Goal: Find specific page/section: Find specific page/section

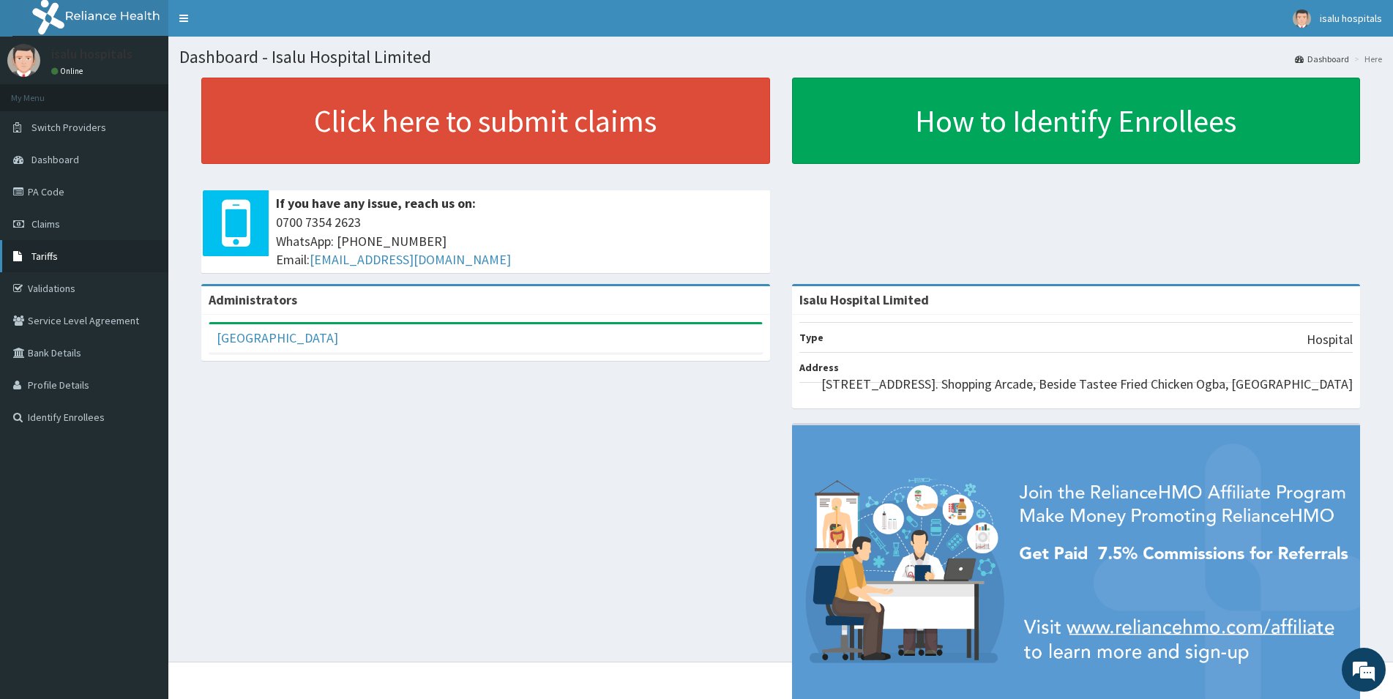
click at [49, 249] on link "Tariffs" at bounding box center [84, 256] width 168 height 32
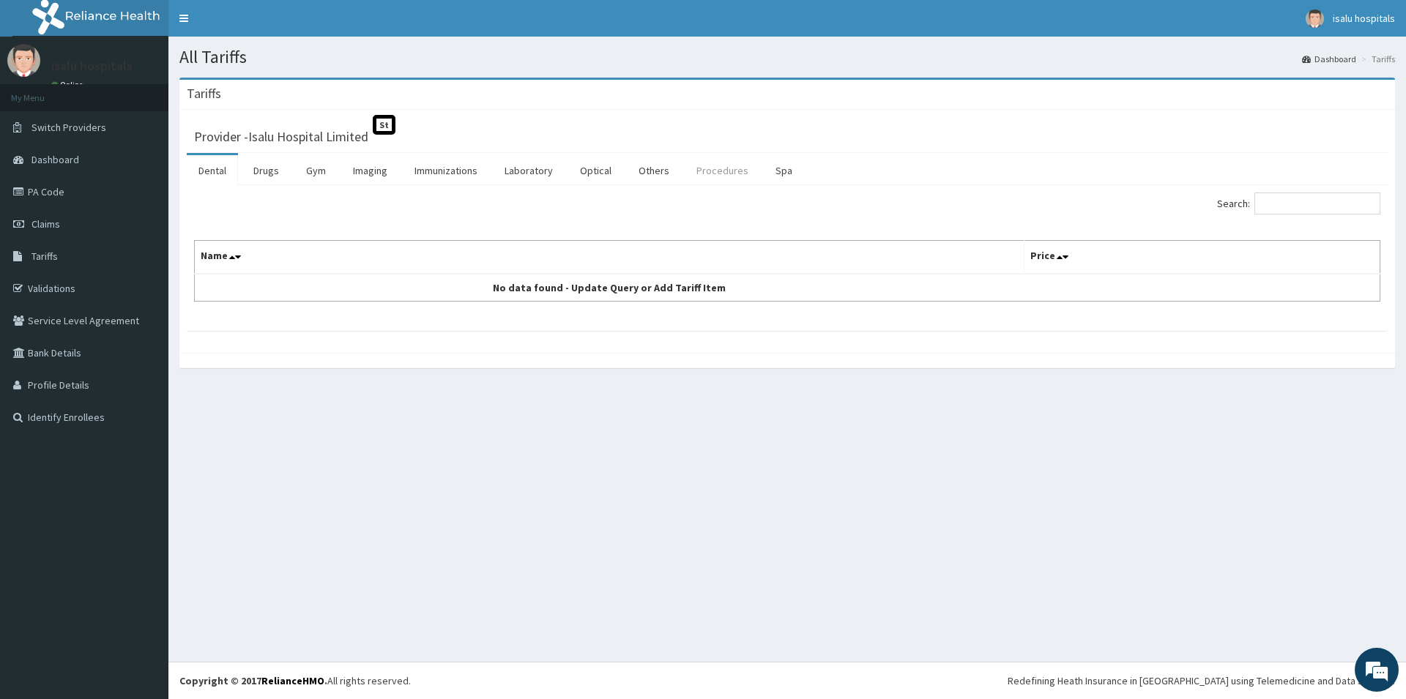
click at [706, 179] on link "Procedures" at bounding box center [722, 170] width 75 height 31
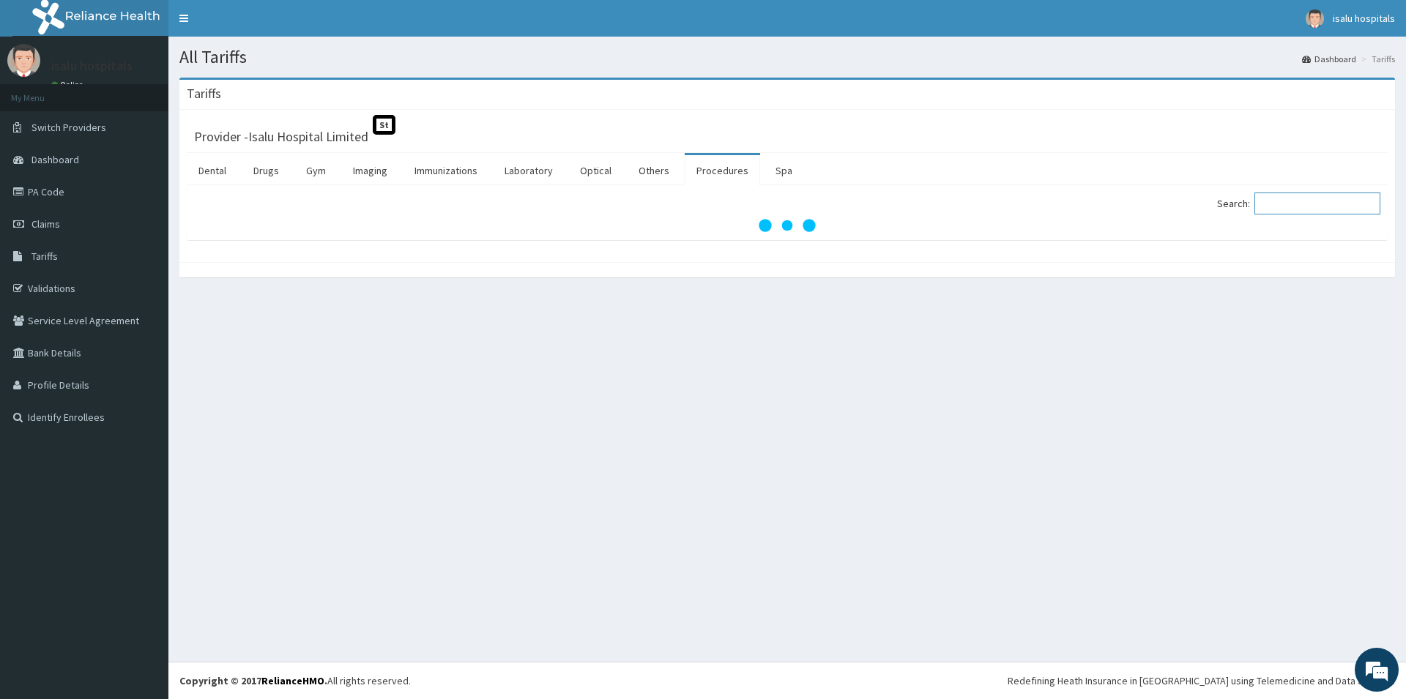
click at [1270, 206] on input "Search:" at bounding box center [1317, 204] width 126 height 22
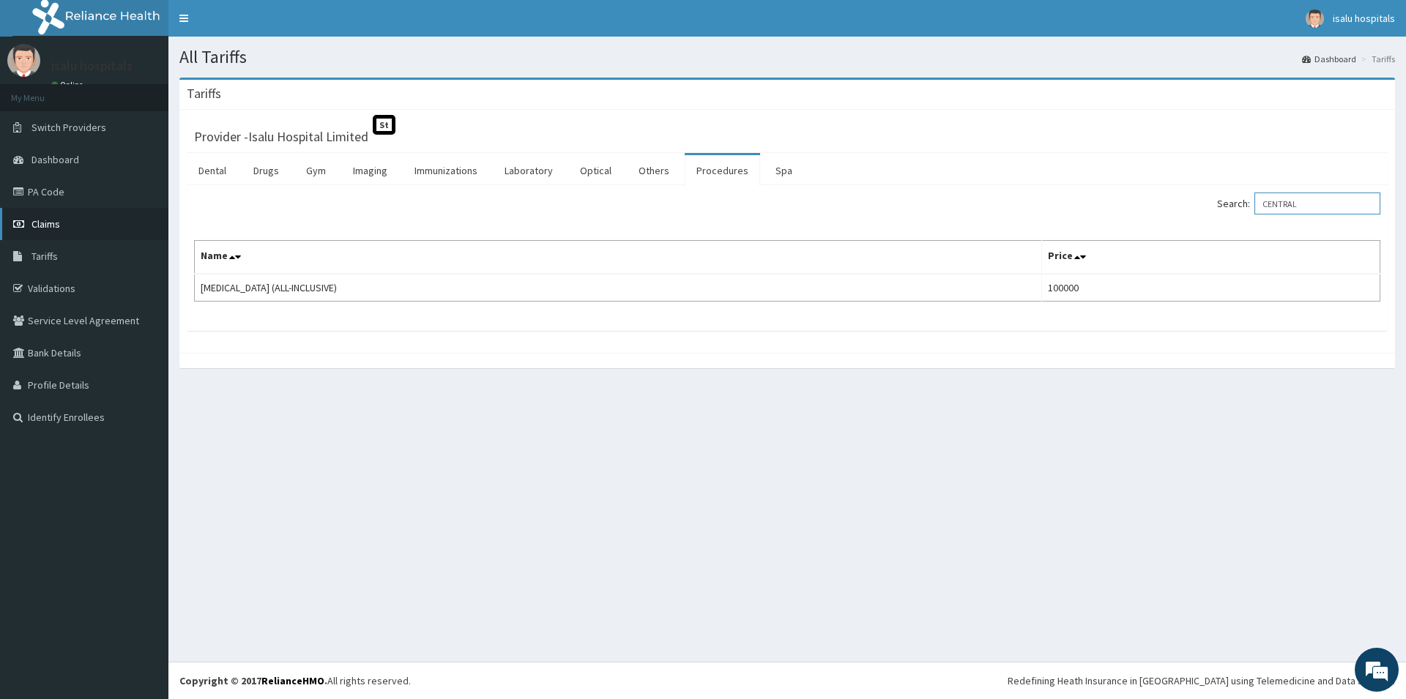
type input "CENTRAL"
click at [77, 230] on link "Claims" at bounding box center [84, 224] width 168 height 32
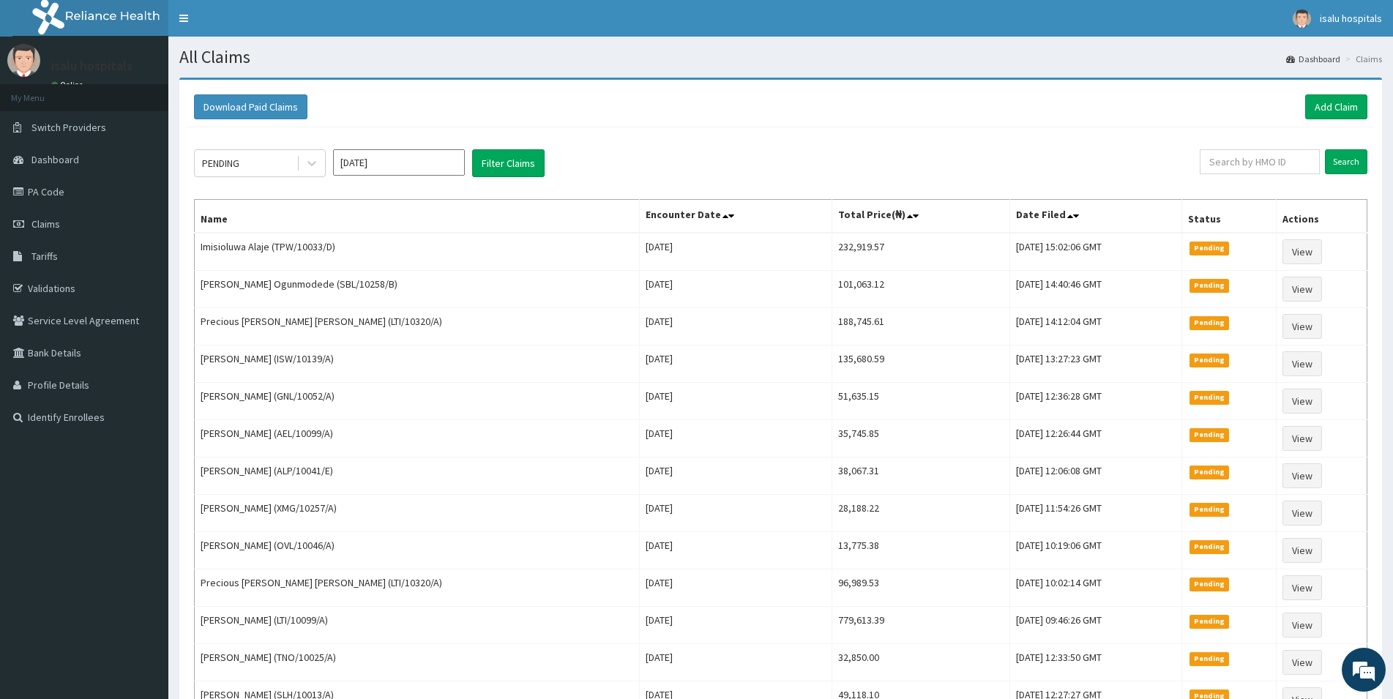
click at [76, 201] on link "PA Code" at bounding box center [84, 192] width 168 height 32
